Goal: Answer question/provide support

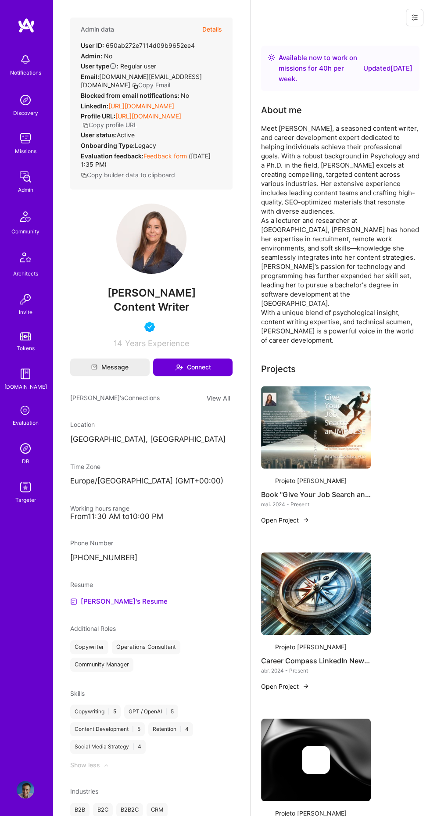
click at [22, 452] on img at bounding box center [26, 449] width 18 height 18
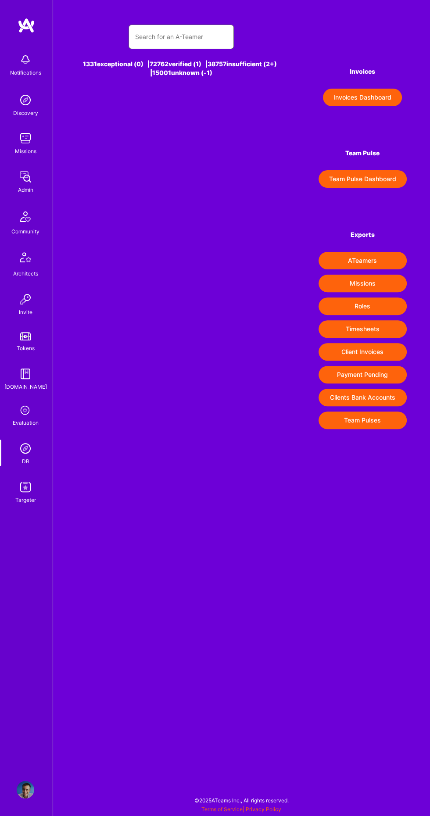
click at [174, 36] on input "text" at bounding box center [181, 36] width 92 height 21
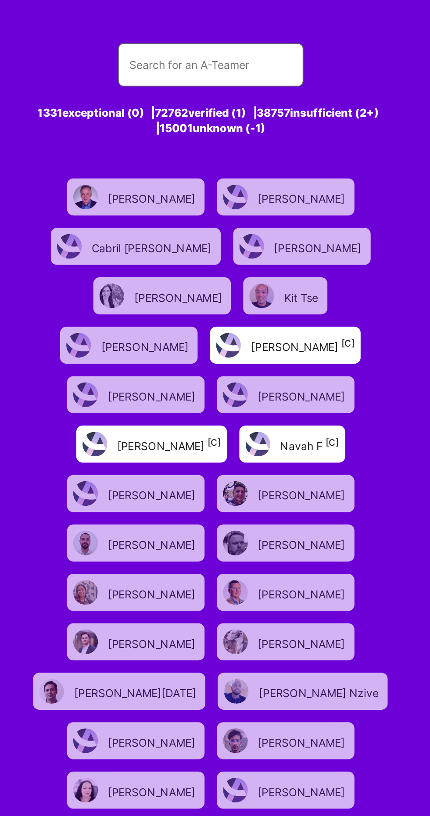
type input "I"
type input "V"
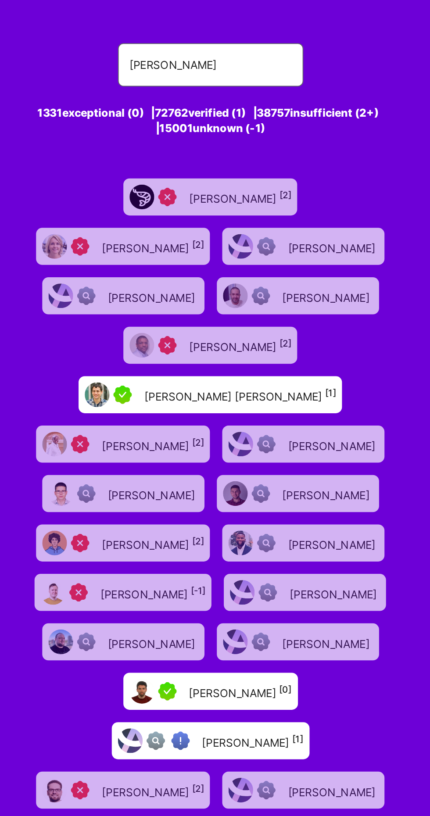
type input "[PERSON_NAME]"
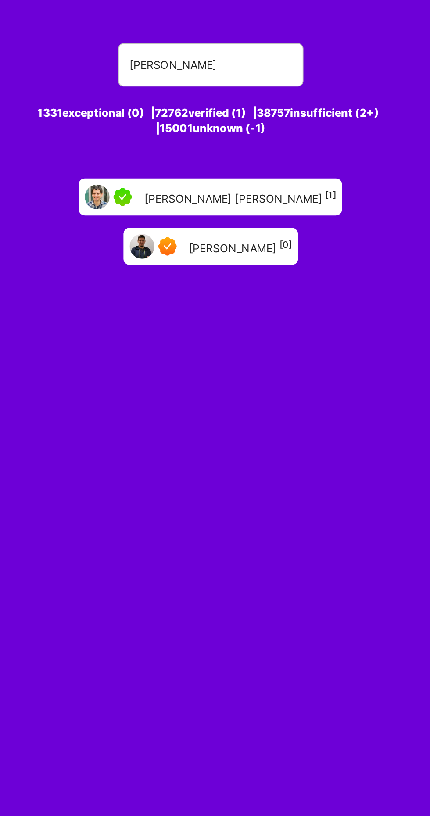
click at [168, 102] on div "[PERSON_NAME] [PERSON_NAME] [1]" at bounding box center [181, 111] width 150 height 21
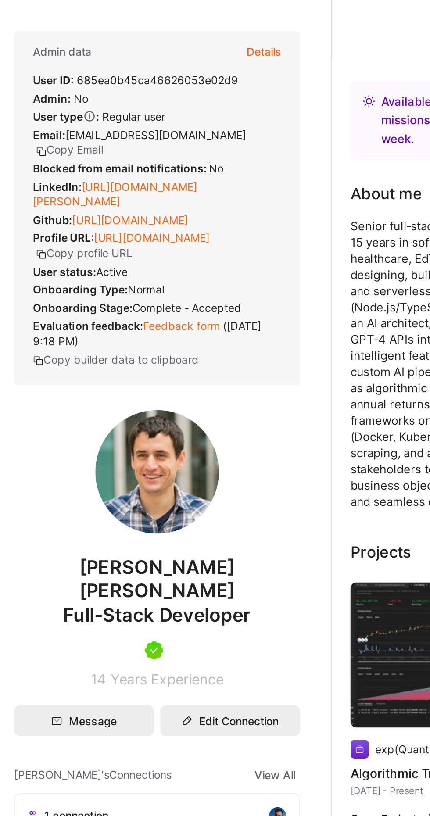
click at [208, 29] on button "Details" at bounding box center [212, 30] width 20 height 24
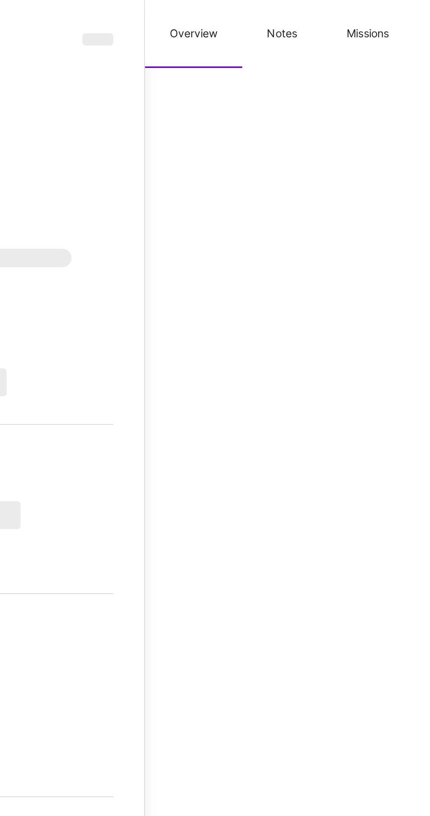
click at [379, 23] on button "Missions" at bounding box center [377, 19] width 52 height 39
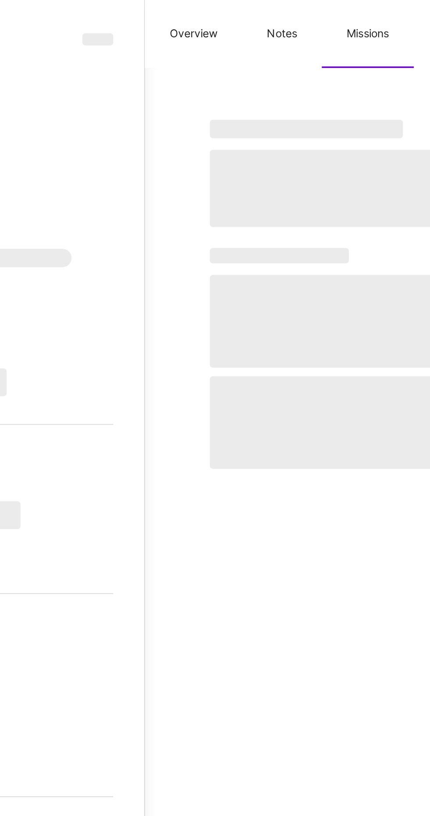
select select "Right Now"
select select "5"
select select "7"
select select "6"
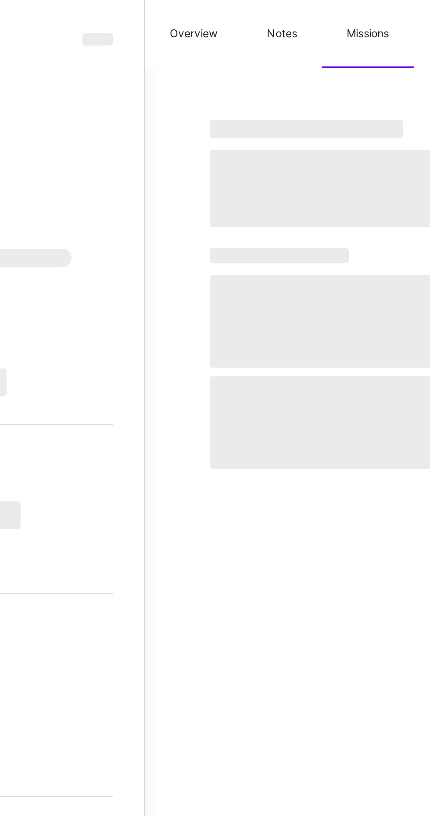
select select "AD"
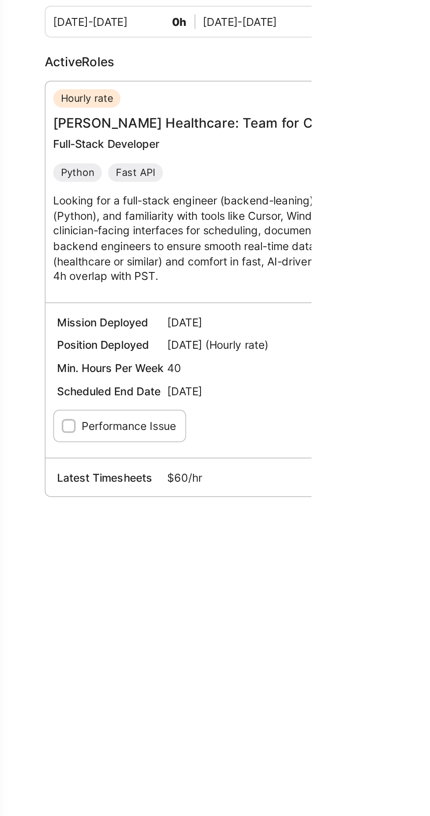
type textarea "x"
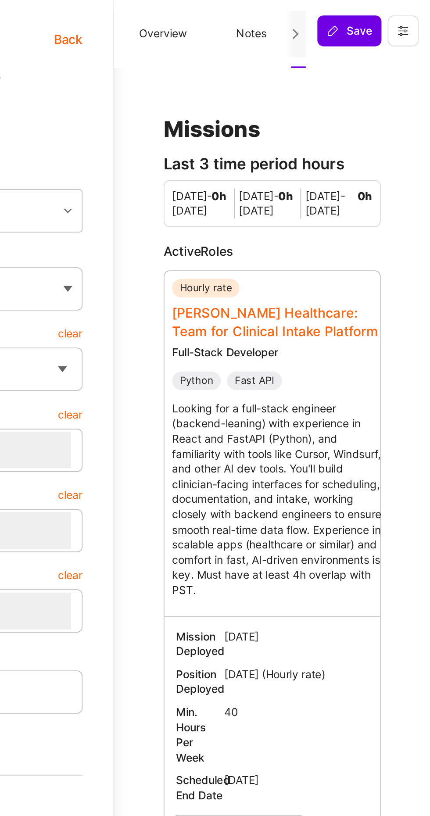
click at [339, 179] on link "[PERSON_NAME] Healthcare: Team for Clinical Intake Platform" at bounding box center [341, 182] width 117 height 19
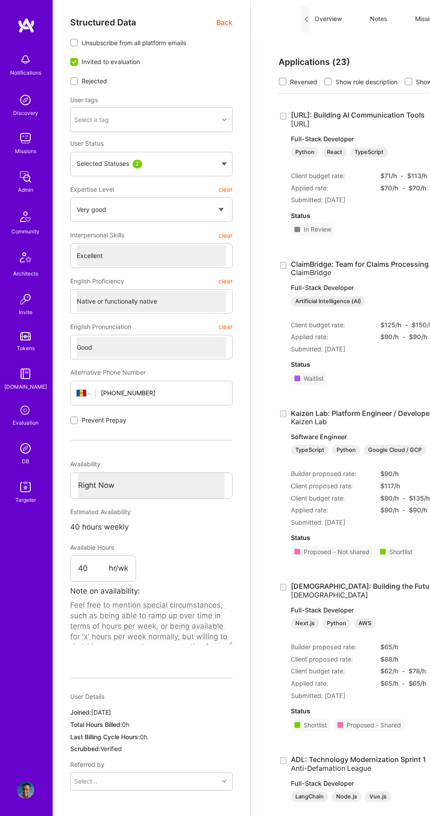
select select "5"
select select "7"
select select "6"
select select "AD"
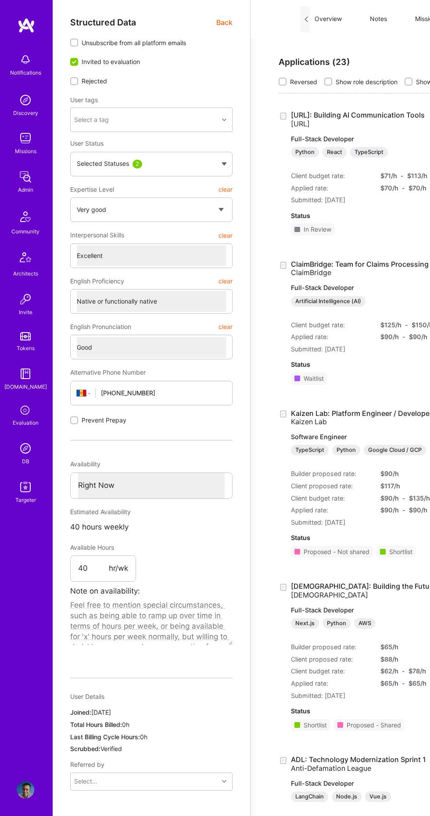
select select "Right Now"
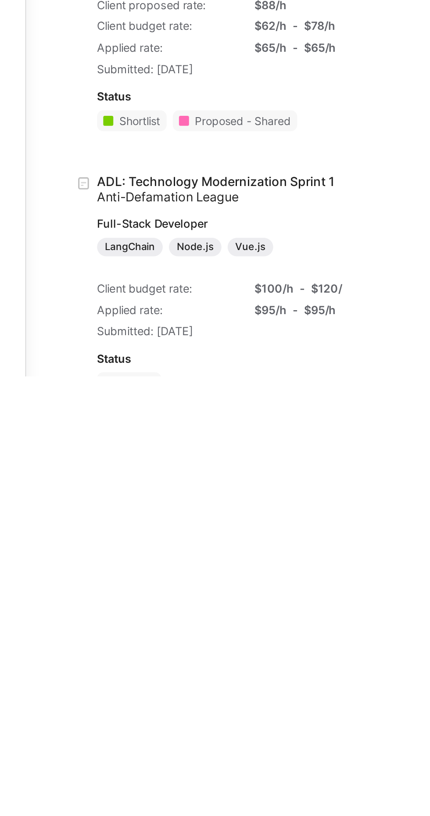
scroll to position [113, 0]
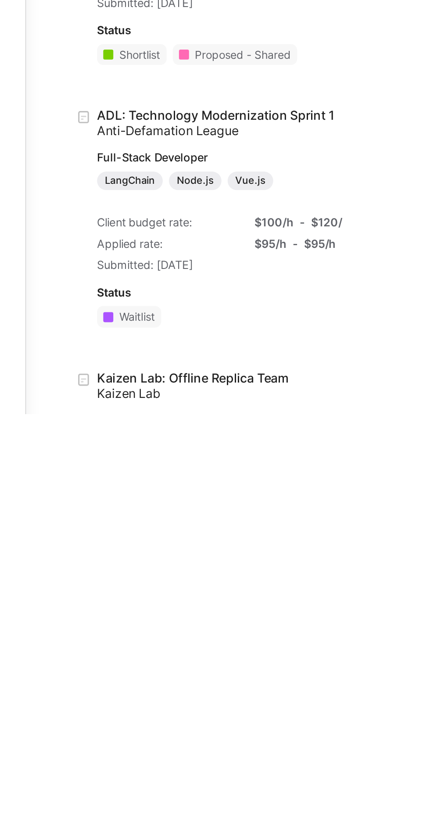
type textarea "x"
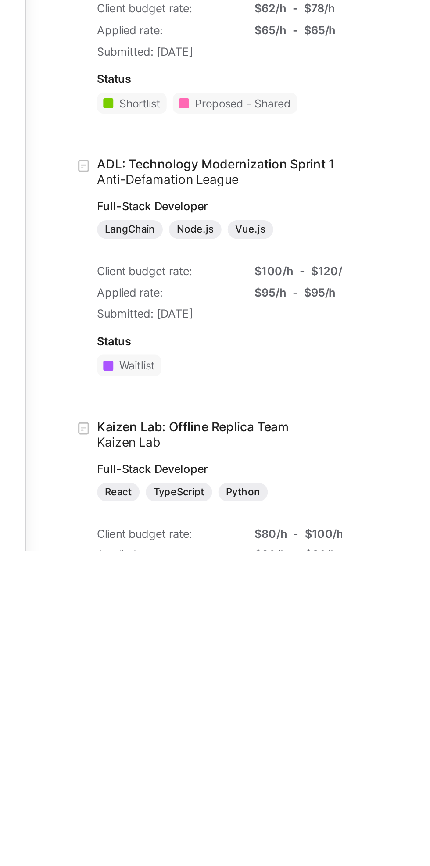
type textarea "x"
